Goal: Transaction & Acquisition: Download file/media

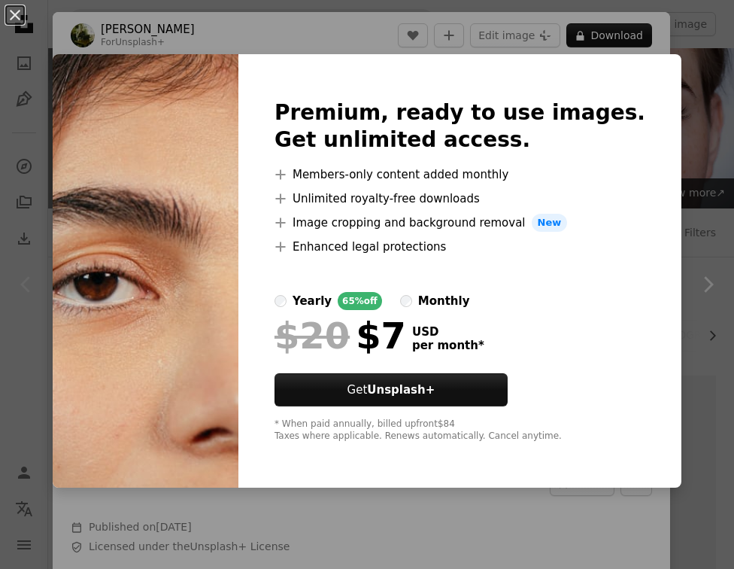
click at [690, 210] on div "An X shape Premium, ready to use images. Get unlimited access. A plus sign Memb…" at bounding box center [367, 284] width 734 height 569
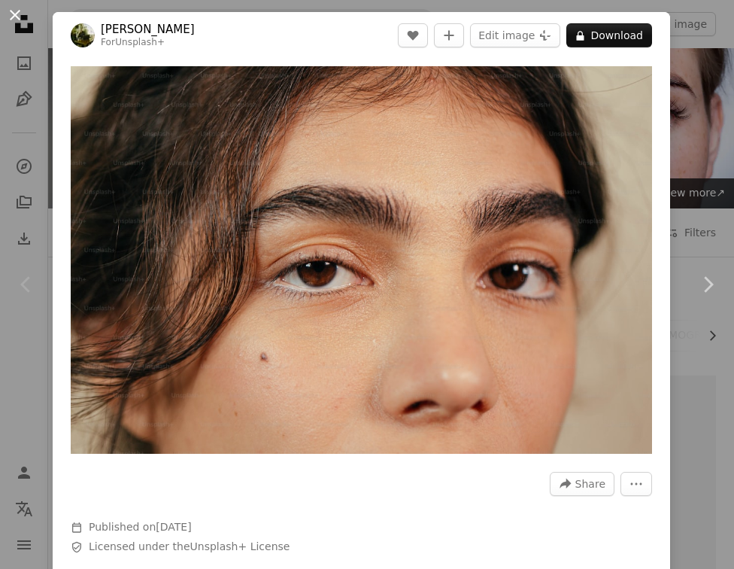
click at [19, 21] on button "An X shape" at bounding box center [15, 15] width 18 height 18
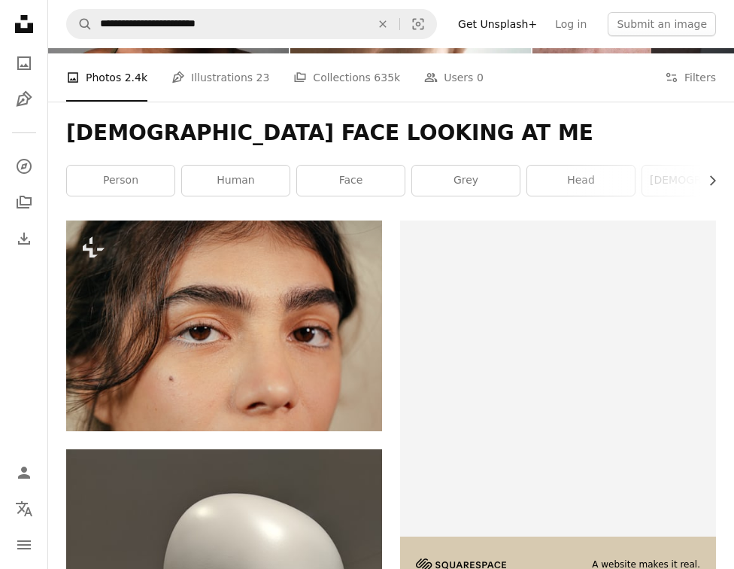
scroll to position [133, 0]
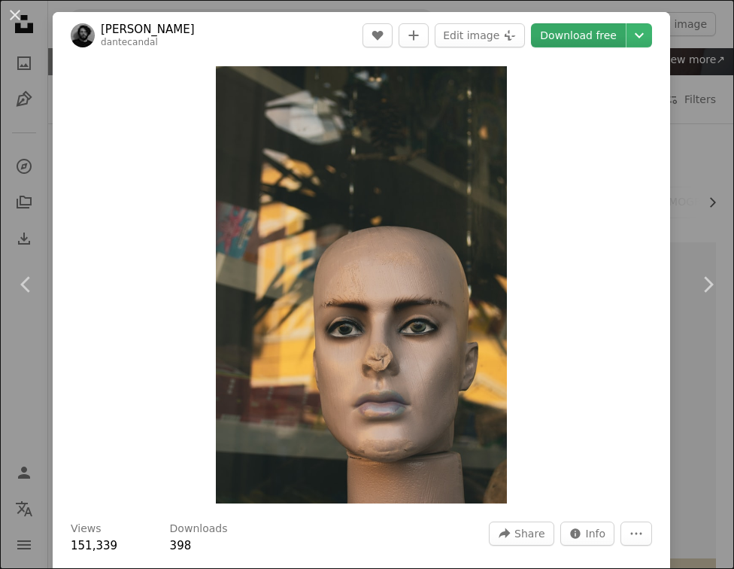
click at [613, 32] on link "Download free" at bounding box center [578, 35] width 95 height 24
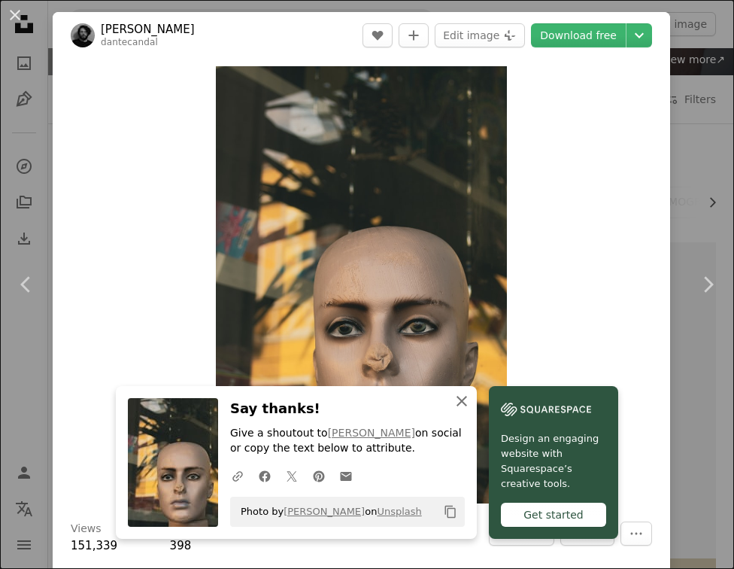
click at [467, 396] on icon "button" at bounding box center [461, 401] width 11 height 11
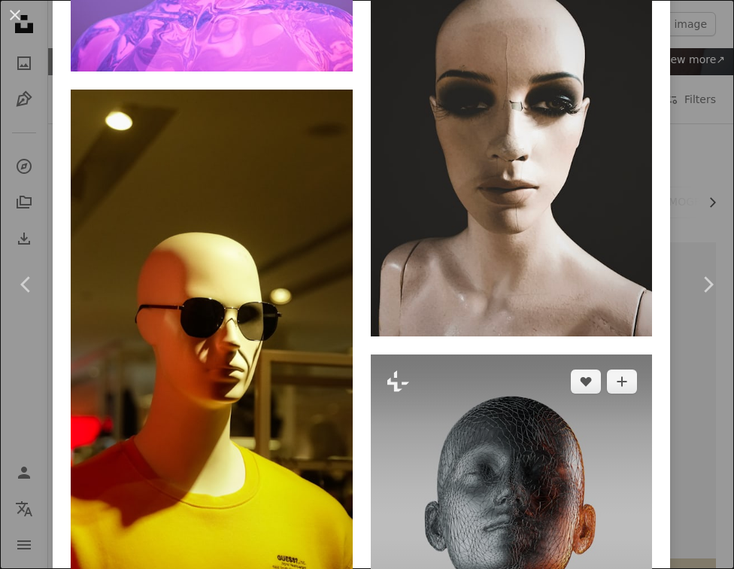
scroll to position [1537, 0]
